Goal: Task Accomplishment & Management: Manage account settings

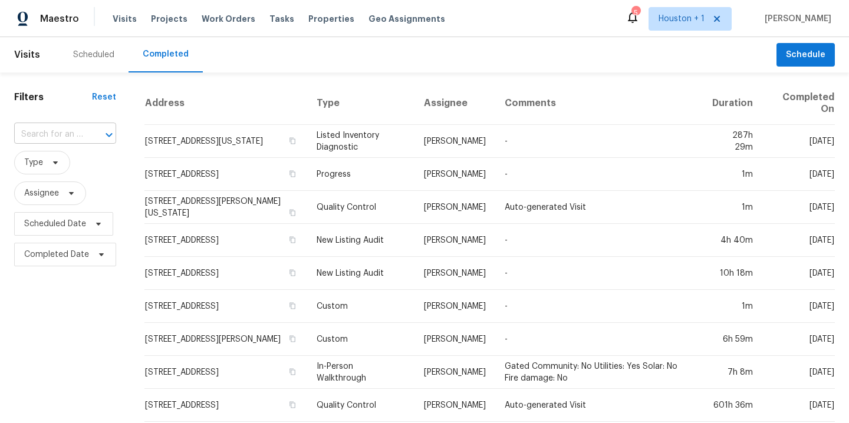
click at [45, 138] on input "text" at bounding box center [48, 135] width 69 height 18
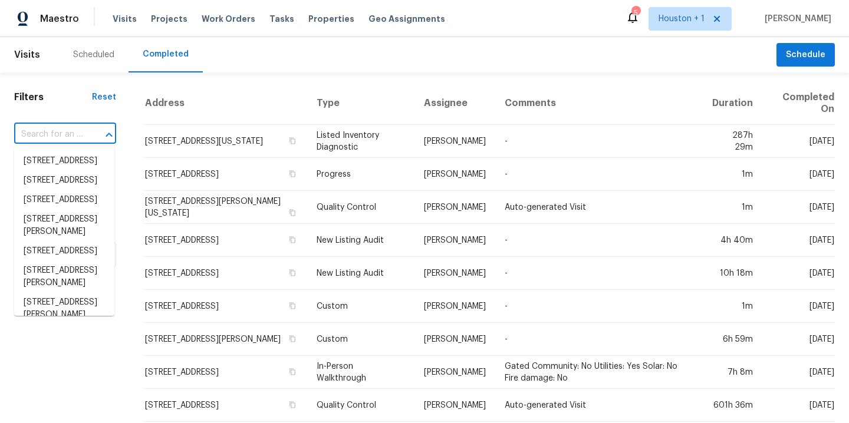
click at [110, 51] on div "Scheduled" at bounding box center [93, 55] width 41 height 12
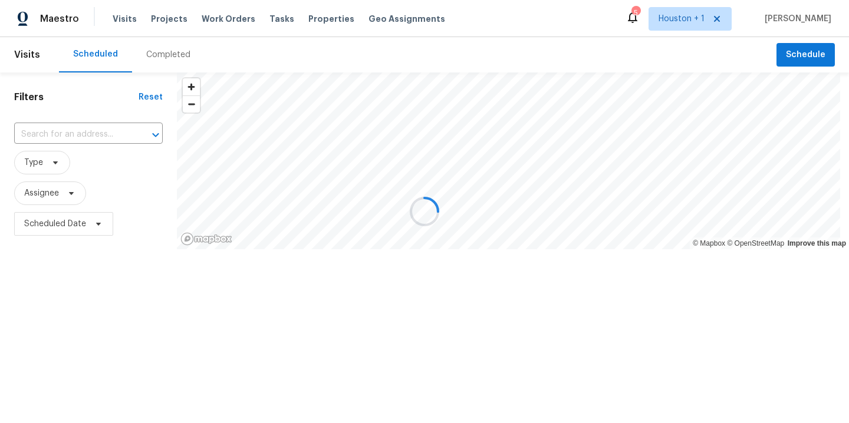
click at [60, 121] on div at bounding box center [424, 211] width 849 height 423
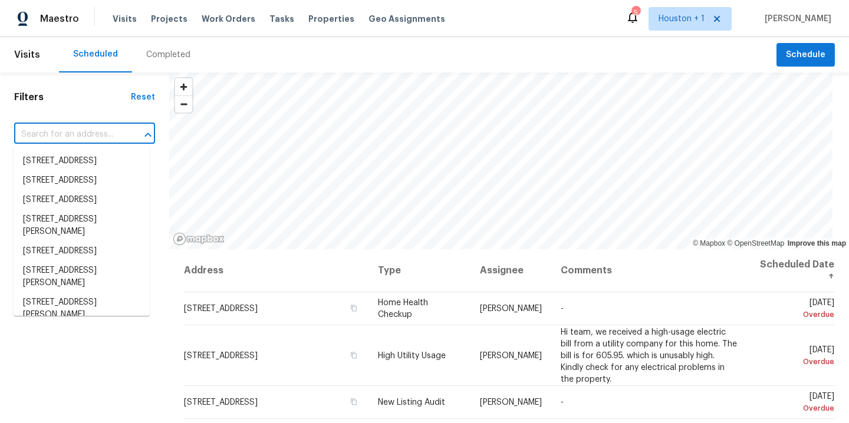
click at [58, 135] on input "text" at bounding box center [68, 135] width 108 height 18
click at [804, 47] on button "Schedule" at bounding box center [805, 55] width 58 height 24
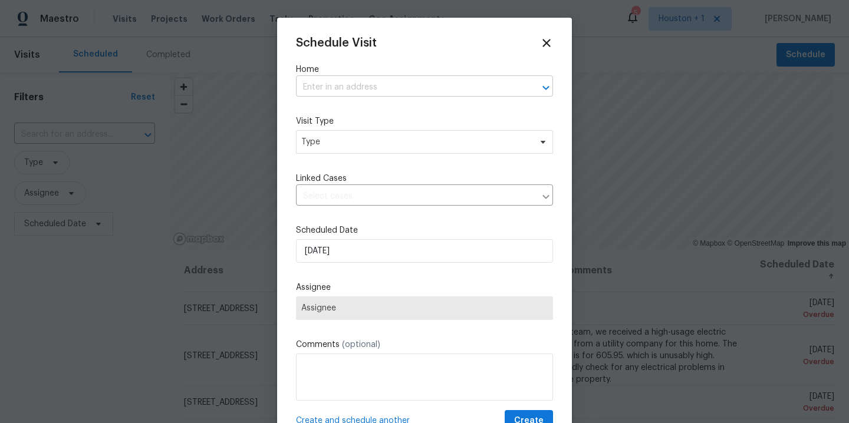
click at [328, 89] on input "text" at bounding box center [408, 87] width 224 height 18
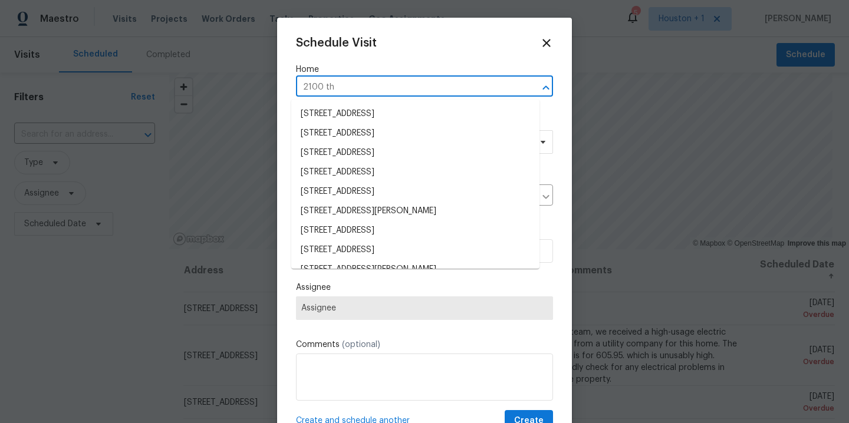
type input "2100 thu"
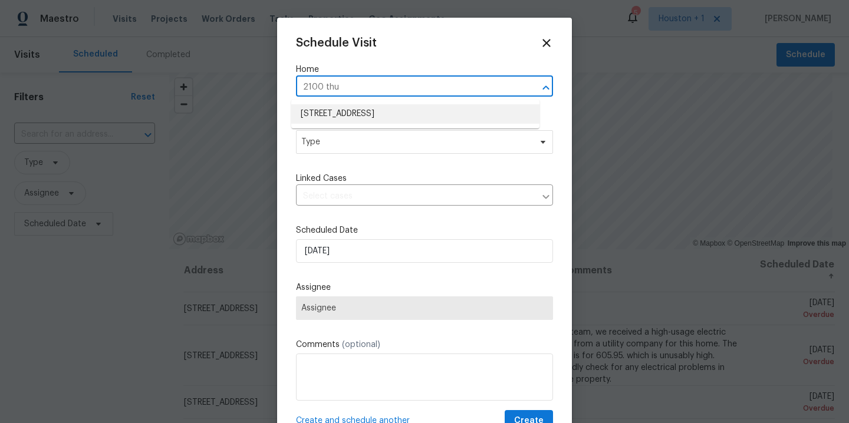
click at [328, 122] on li "[STREET_ADDRESS]" at bounding box center [415, 113] width 248 height 19
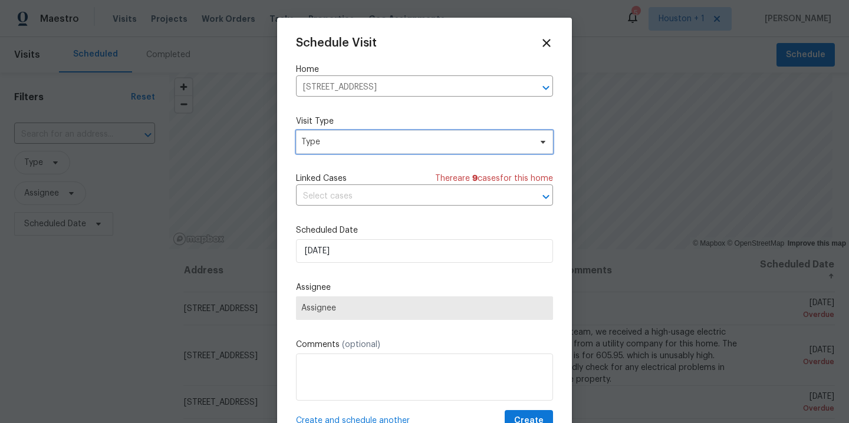
click at [332, 149] on span "Type" at bounding box center [424, 142] width 257 height 24
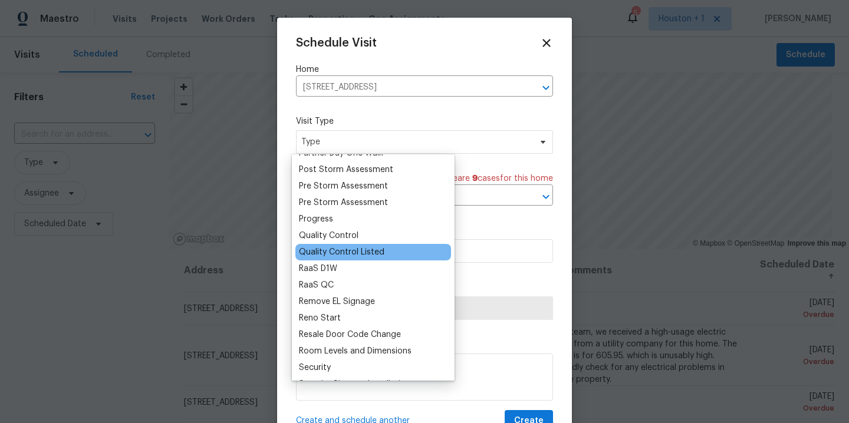
scroll to position [736, 0]
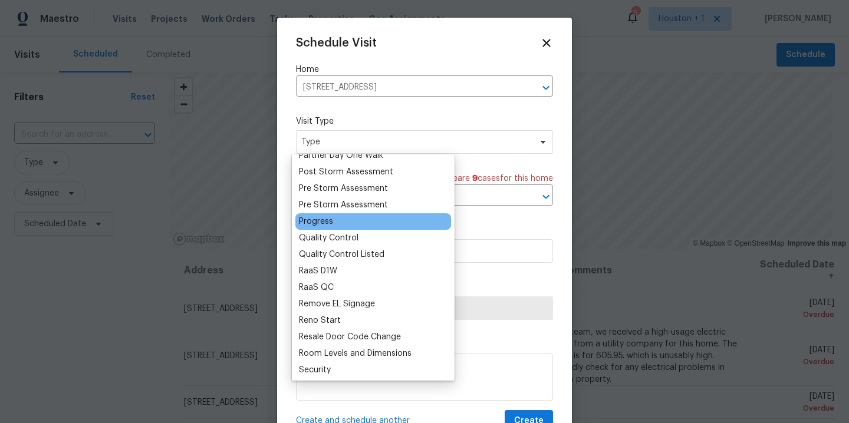
click at [368, 219] on div "Progress" at bounding box center [373, 221] width 156 height 17
click at [307, 219] on div "Progress" at bounding box center [316, 222] width 34 height 12
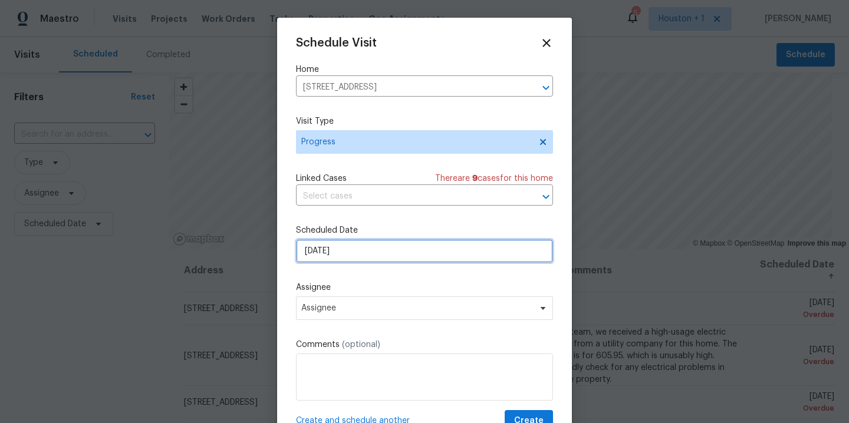
click at [360, 248] on input "[DATE]" at bounding box center [424, 251] width 257 height 24
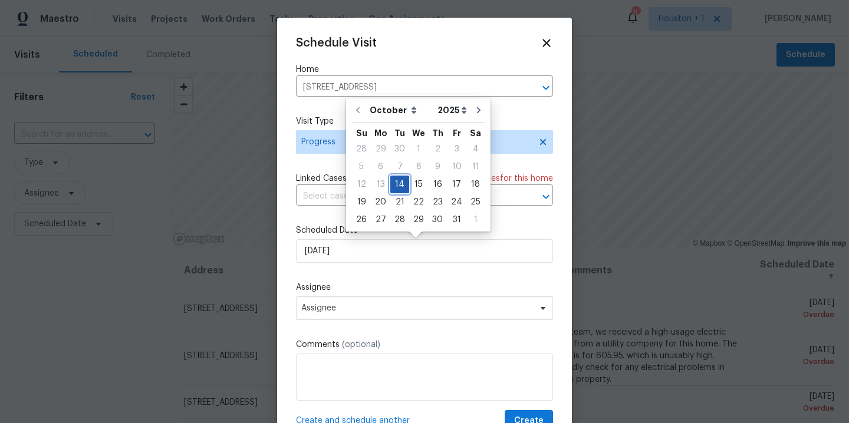
click at [396, 188] on div "14" at bounding box center [399, 184] width 19 height 17
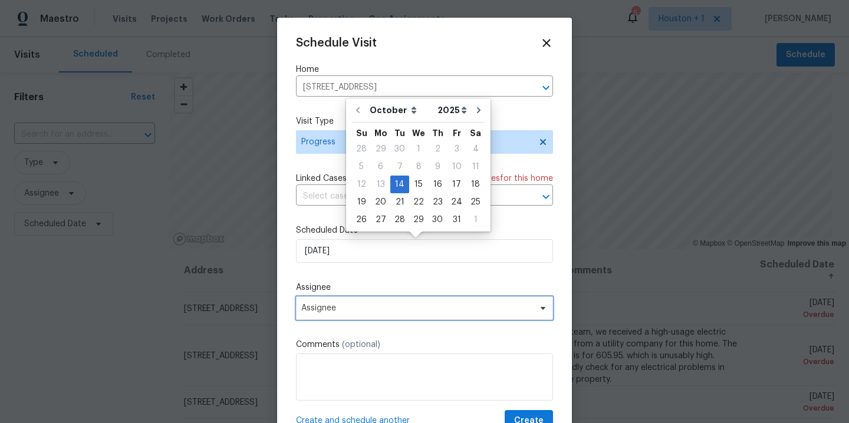
click at [343, 309] on span "Assignee" at bounding box center [416, 308] width 231 height 9
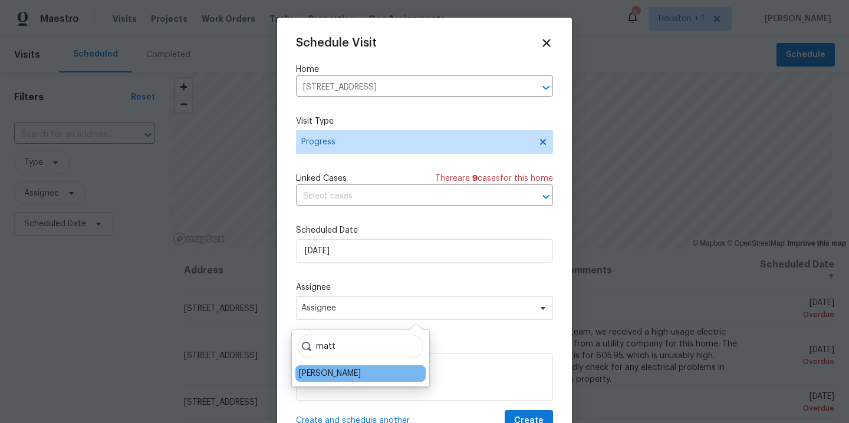
type input "matt"
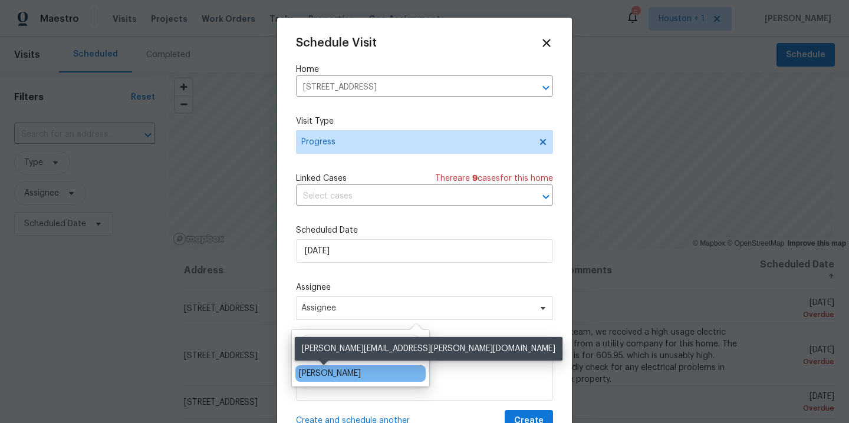
click at [337, 377] on div "[PERSON_NAME]" at bounding box center [330, 374] width 62 height 12
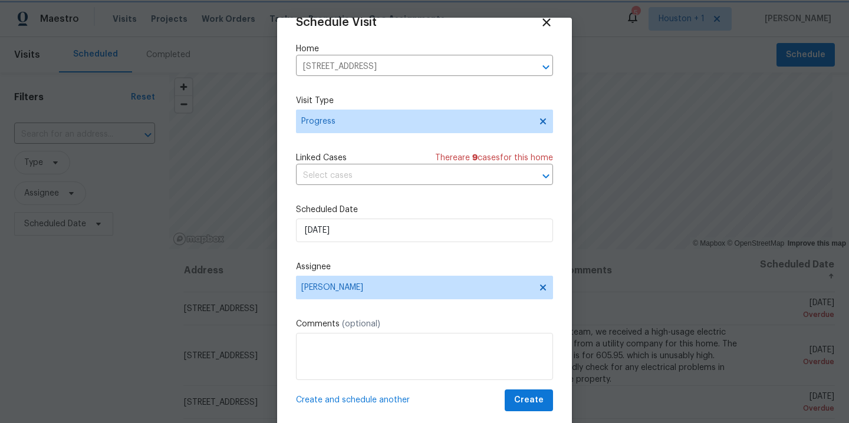
scroll to position [25, 0]
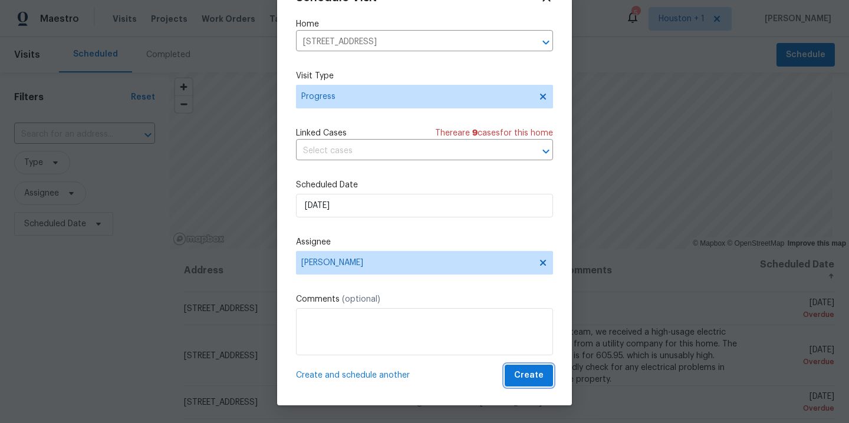
click at [520, 377] on span "Create" at bounding box center [528, 375] width 29 height 15
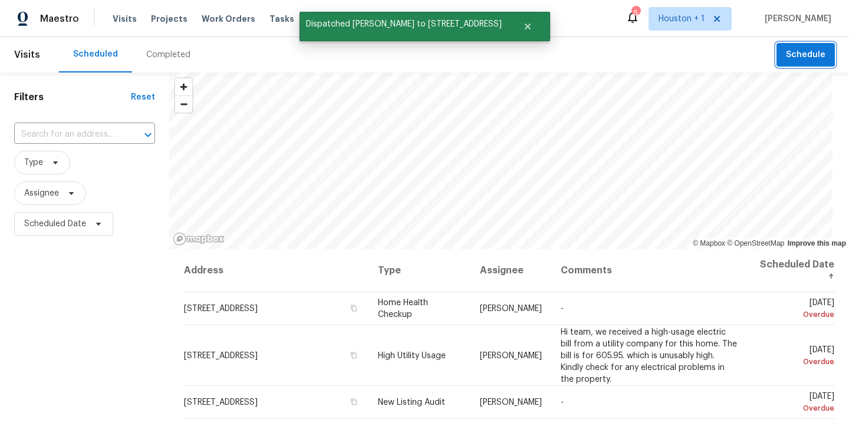
scroll to position [0, 0]
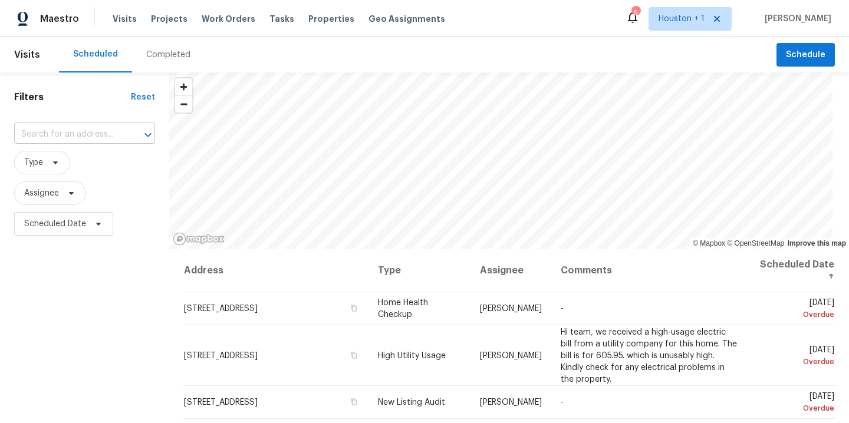
click at [72, 132] on input "text" at bounding box center [68, 135] width 108 height 18
type input "2100 th"
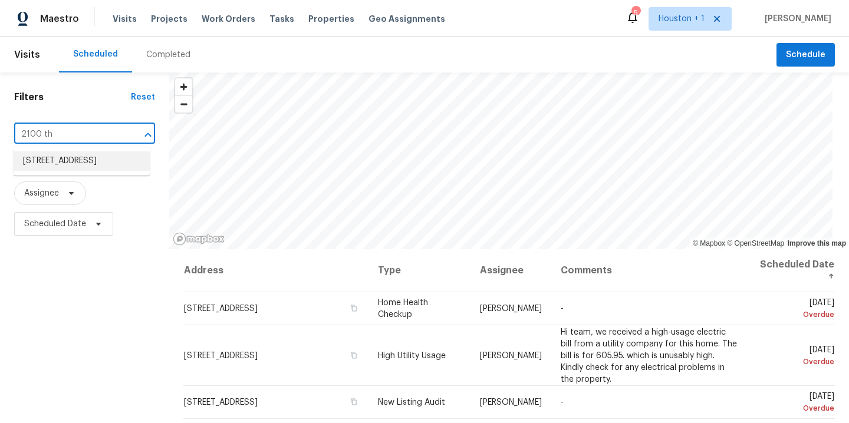
click at [41, 162] on li "[STREET_ADDRESS]" at bounding box center [82, 160] width 136 height 19
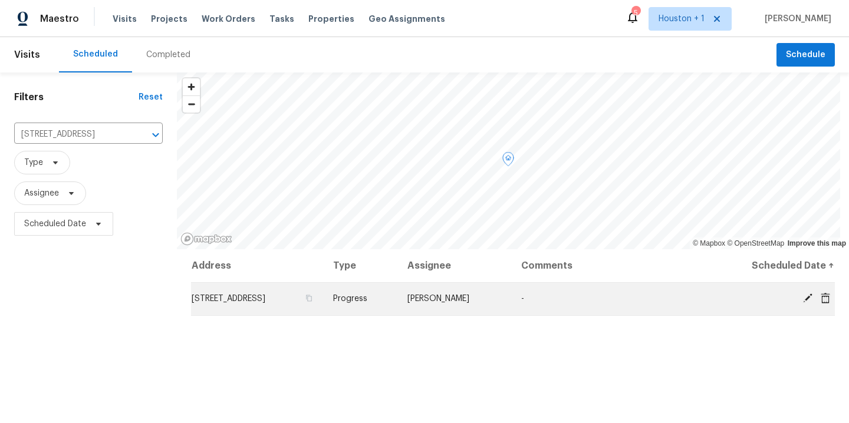
click at [822, 298] on icon at bounding box center [825, 298] width 11 height 11
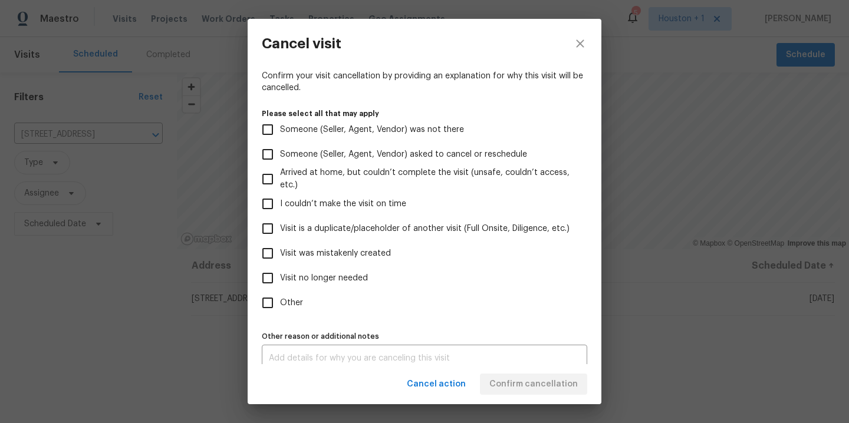
scroll to position [101, 0]
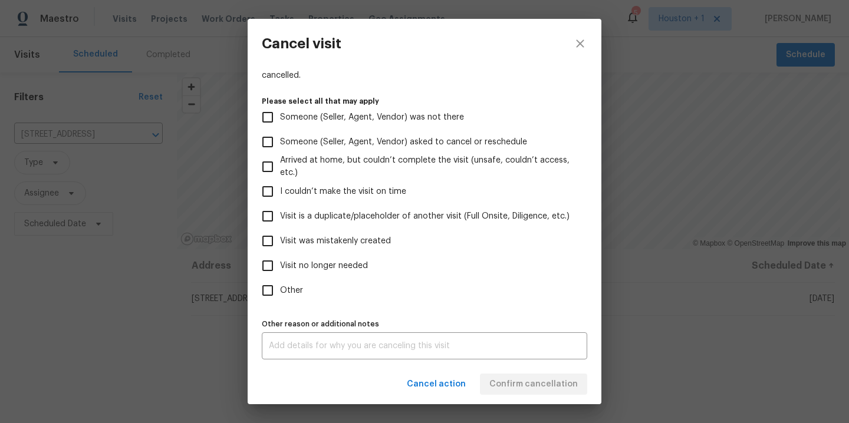
click at [358, 239] on span "Visit was mistakenly created" at bounding box center [335, 241] width 111 height 12
click at [280, 239] on input "Visit was mistakenly created" at bounding box center [267, 241] width 25 height 25
checkbox input "true"
click at [568, 378] on span "Confirm cancellation" at bounding box center [533, 384] width 88 height 15
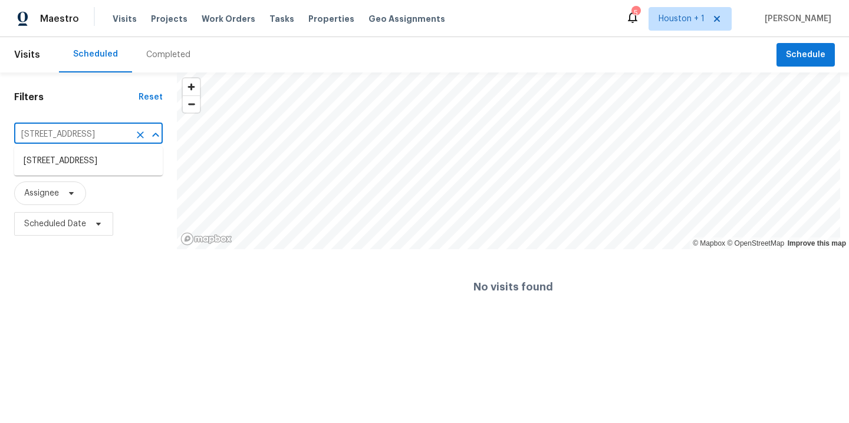
click at [93, 137] on input "[STREET_ADDRESS]" at bounding box center [72, 135] width 116 height 18
type input "3608 m"
click at [97, 167] on li "[STREET_ADDRESS]" at bounding box center [88, 160] width 149 height 19
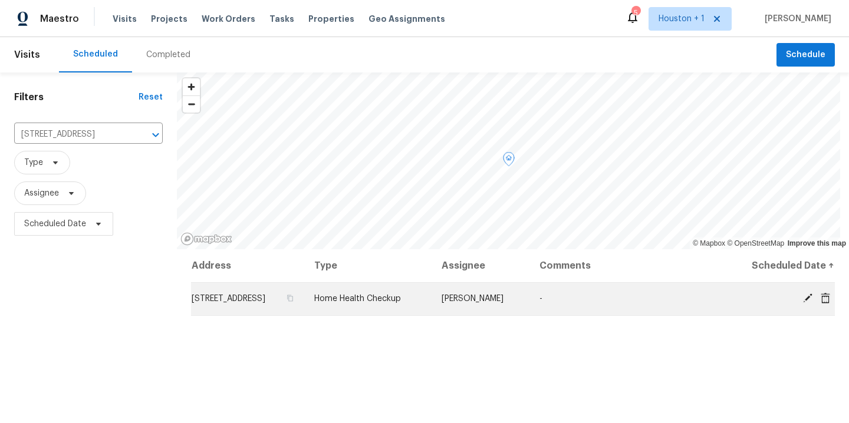
click at [803, 297] on icon at bounding box center [807, 298] width 9 height 9
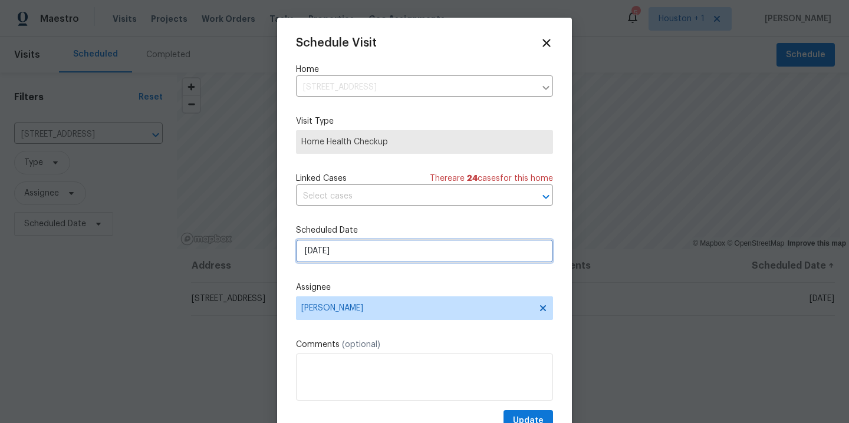
click at [372, 242] on input "[DATE]" at bounding box center [424, 251] width 257 height 24
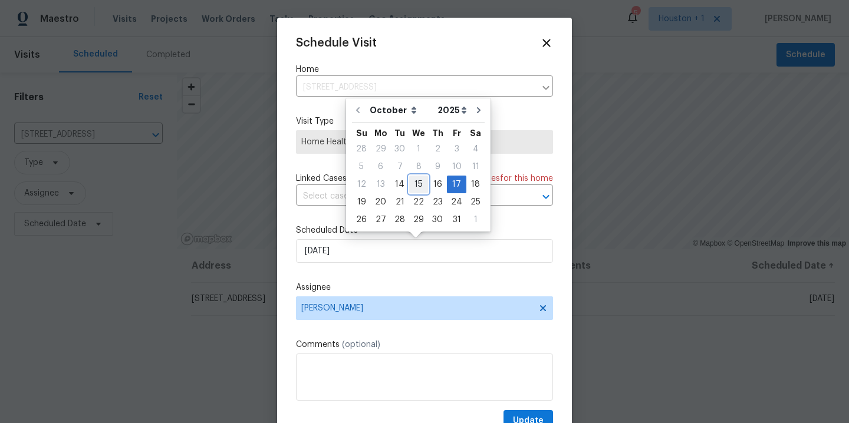
click at [414, 184] on div "15" at bounding box center [418, 184] width 19 height 17
type input "[DATE]"
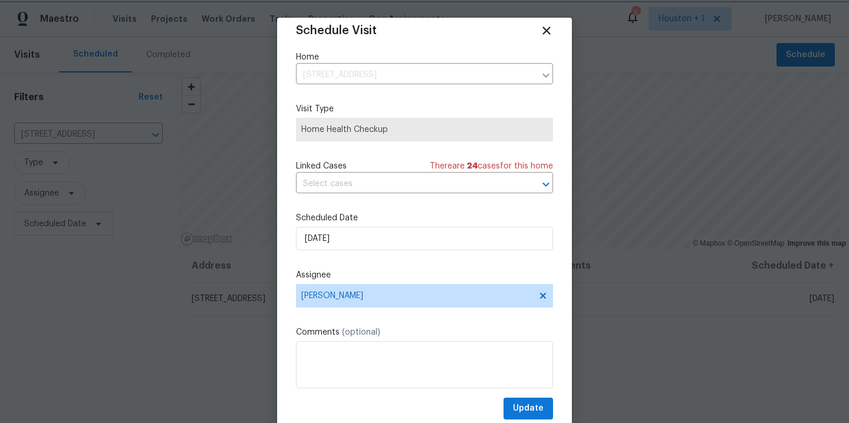
scroll to position [21, 0]
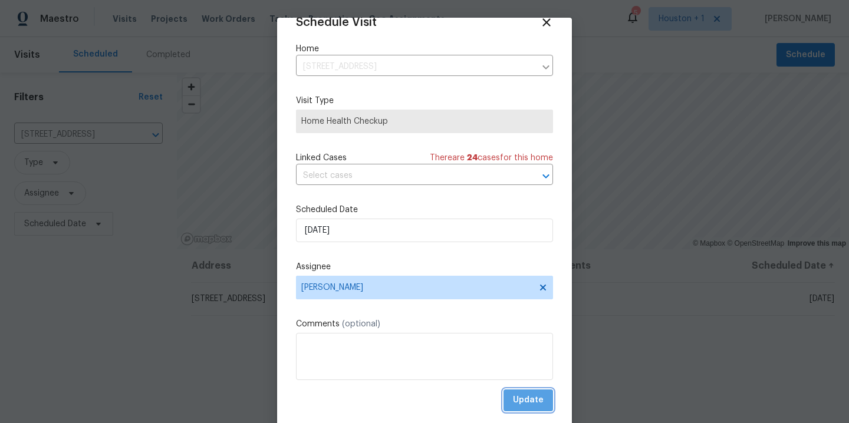
click at [513, 402] on span "Update" at bounding box center [528, 400] width 31 height 15
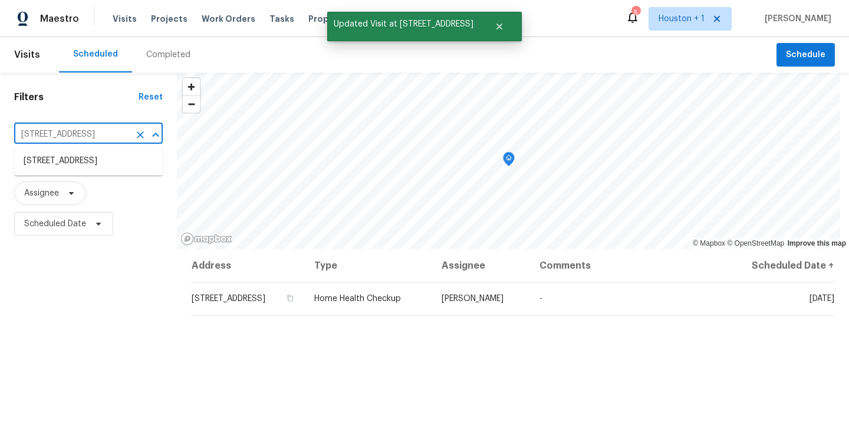
click at [61, 139] on input "[STREET_ADDRESS]" at bounding box center [72, 135] width 116 height 18
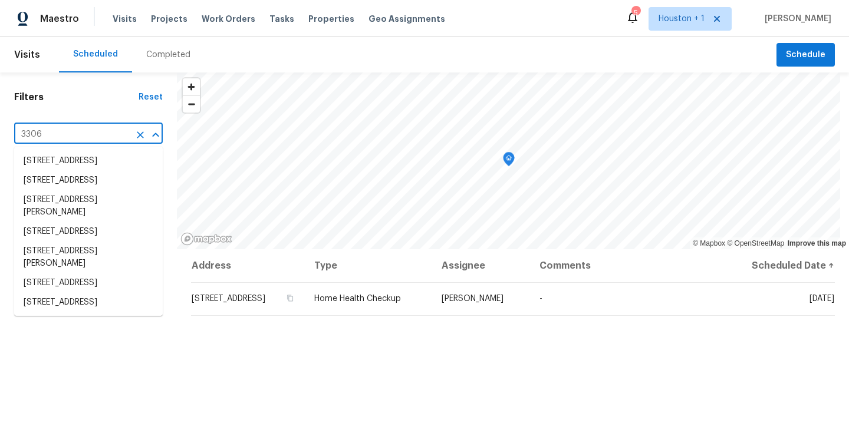
type input "3306 c"
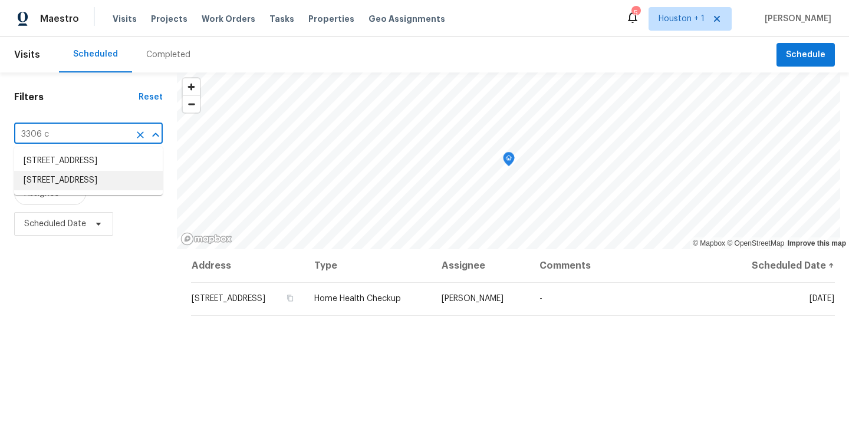
click at [79, 190] on li "[STREET_ADDRESS]" at bounding box center [88, 180] width 149 height 19
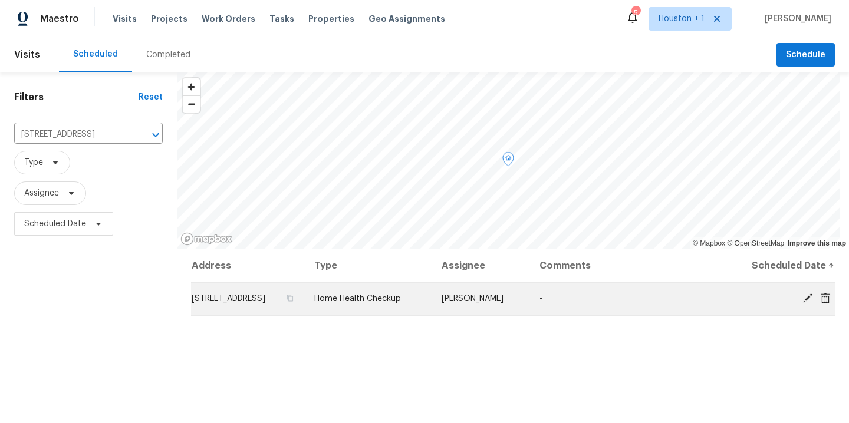
click at [802, 304] on icon at bounding box center [807, 298] width 11 height 11
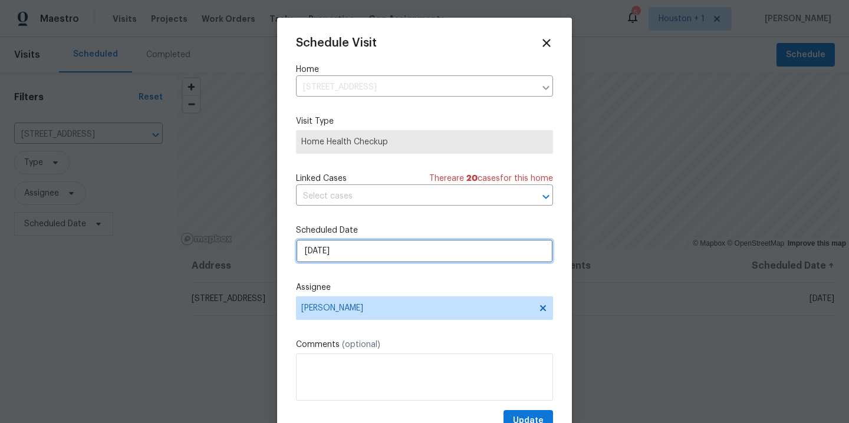
click at [393, 249] on input "[DATE]" at bounding box center [424, 251] width 257 height 24
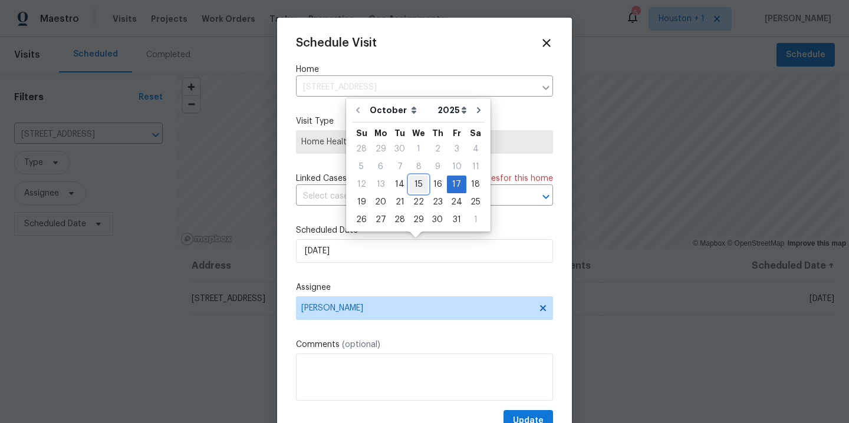
click at [417, 184] on div "15" at bounding box center [418, 184] width 19 height 17
type input "[DATE]"
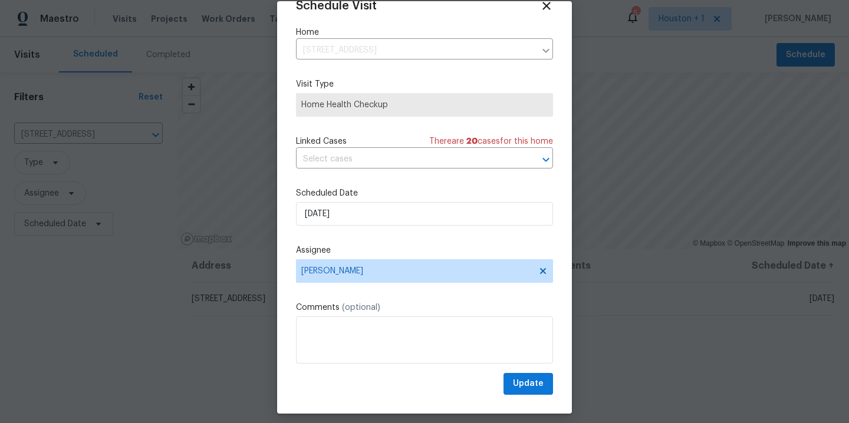
scroll to position [25, 0]
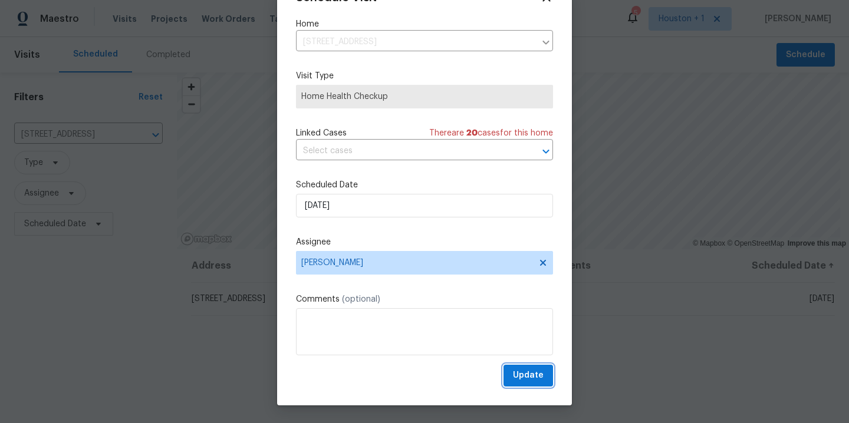
click at [519, 371] on span "Update" at bounding box center [528, 375] width 31 height 15
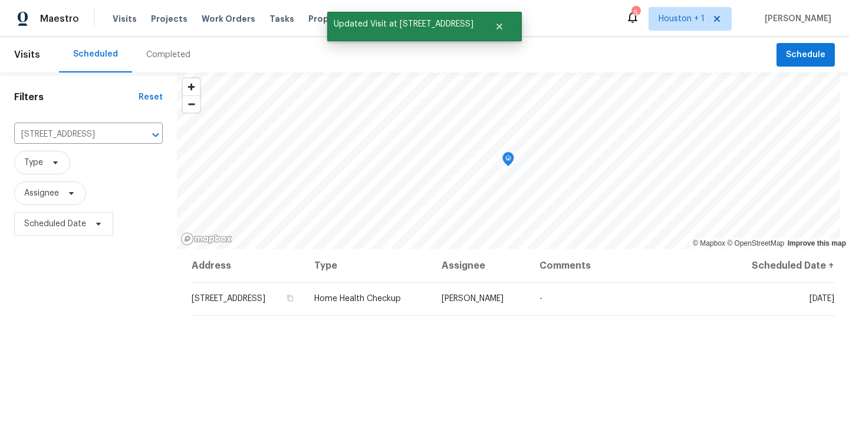
click at [108, 327] on div "Filters Reset [STREET_ADDRESS] ​ Type Assignee Scheduled Date" at bounding box center [88, 330] width 177 height 515
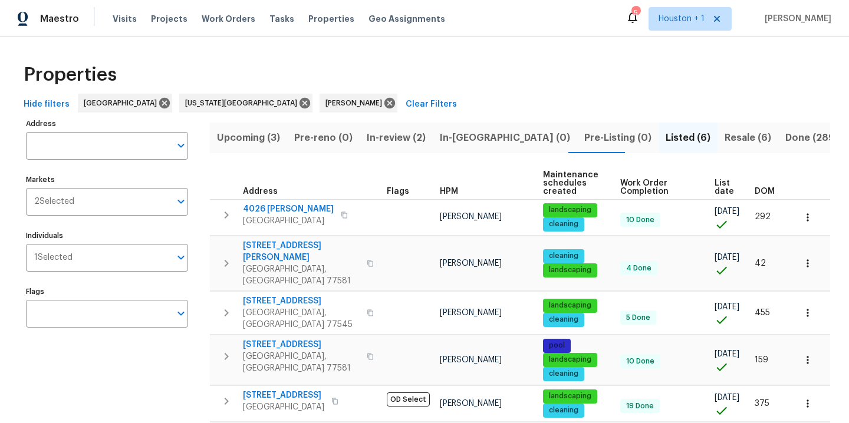
scroll to position [57, 0]
click at [243, 143] on span "Upcoming (4)" at bounding box center [249, 138] width 64 height 17
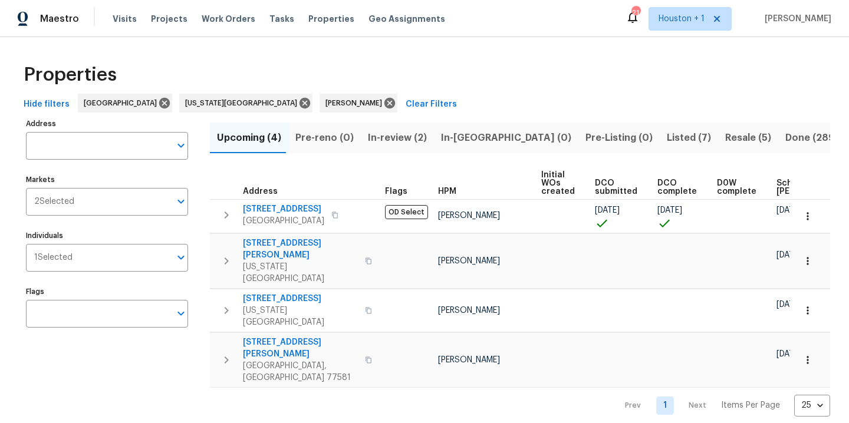
click at [725, 140] on span "Resale (5)" at bounding box center [748, 138] width 46 height 17
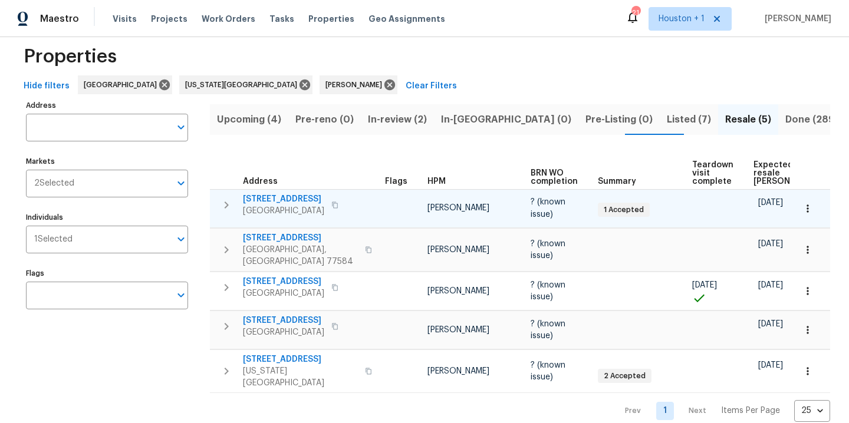
scroll to position [19, 0]
